Goal: Information Seeking & Learning: Learn about a topic

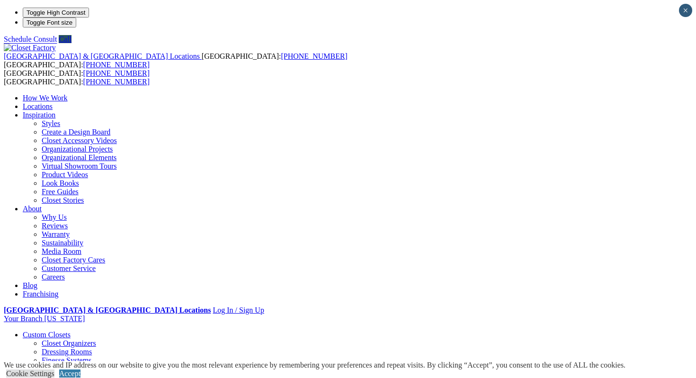
scroll to position [10, 0]
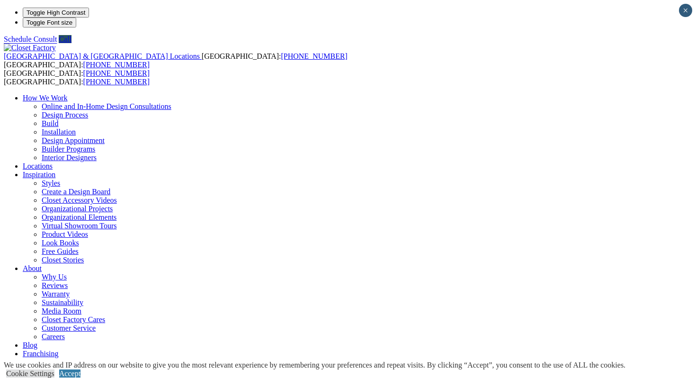
click at [53, 162] on link "Locations" at bounding box center [38, 166] width 30 height 8
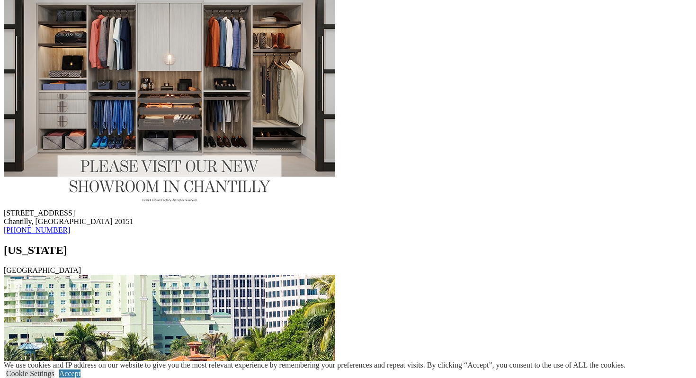
scroll to position [6291, 0]
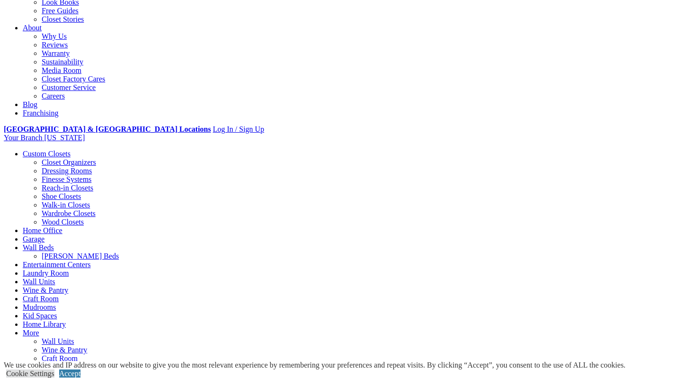
scroll to position [239, 0]
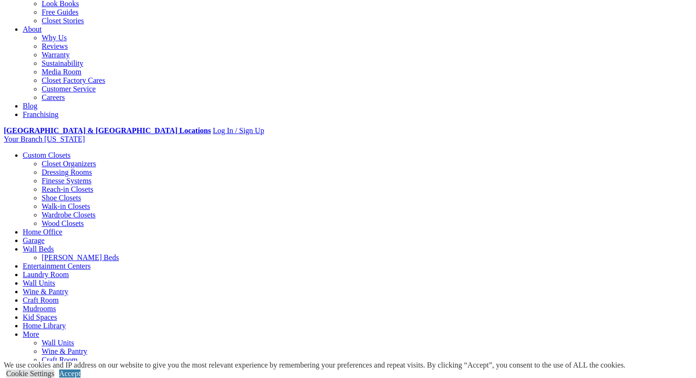
click at [0, 0] on div at bounding box center [0, 0] width 0 height 0
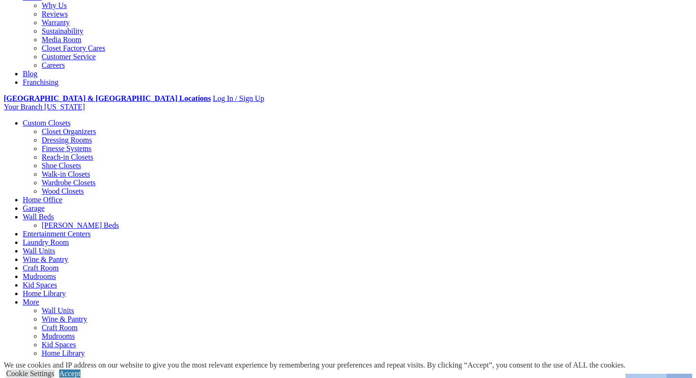
scroll to position [290, 0]
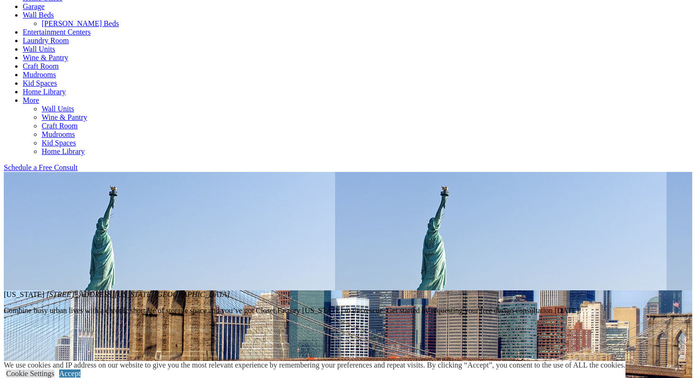
scroll to position [502, 0]
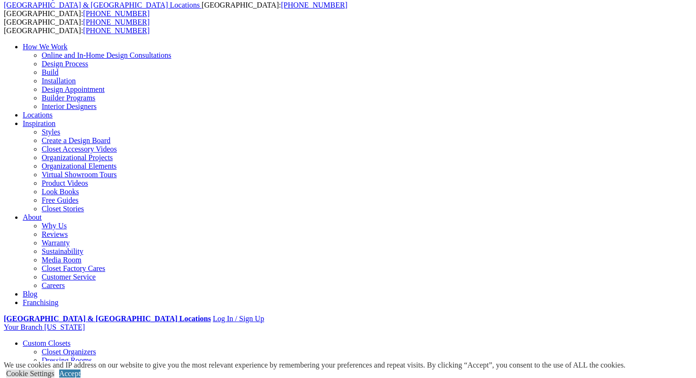
scroll to position [0, 0]
